Goal: Task Accomplishment & Management: Complete application form

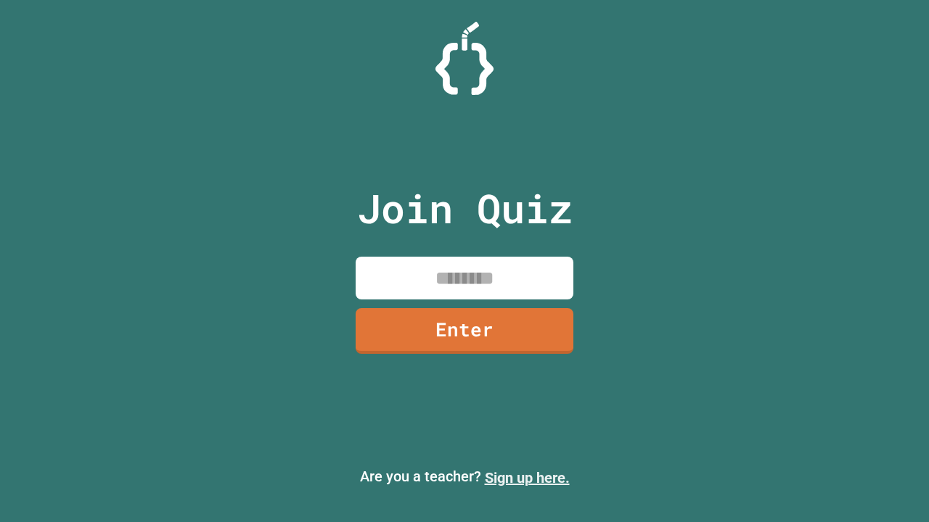
click at [527, 478] on link "Sign up here." at bounding box center [527, 477] width 85 height 17
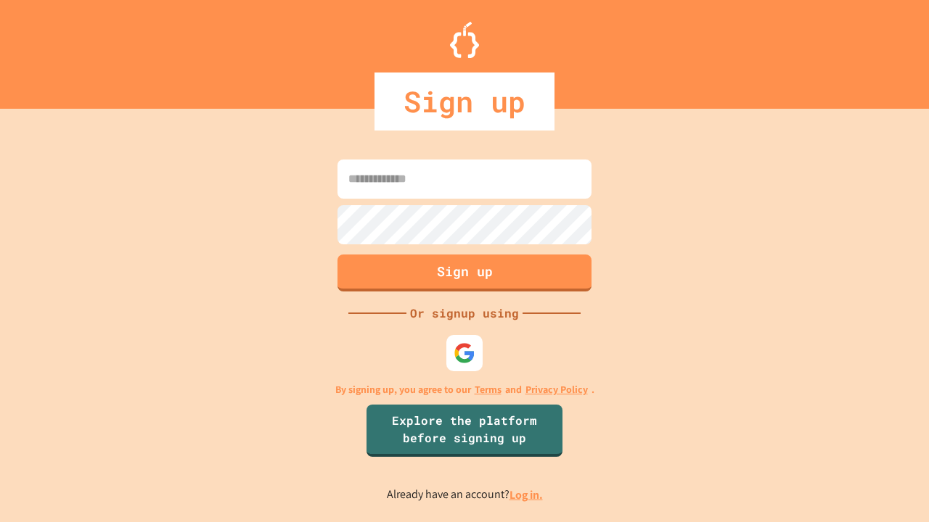
click at [527, 495] on link "Log in." at bounding box center [525, 494] width 33 height 15
